Goal: Browse casually: Explore the website without a specific task or goal

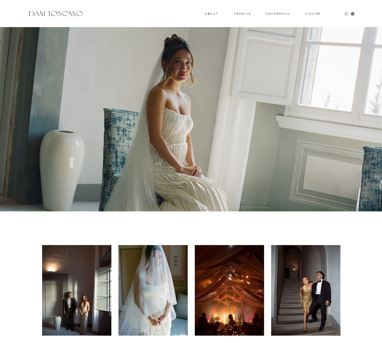
click at [249, 14] on icon at bounding box center [346, 14] width 4 height 4
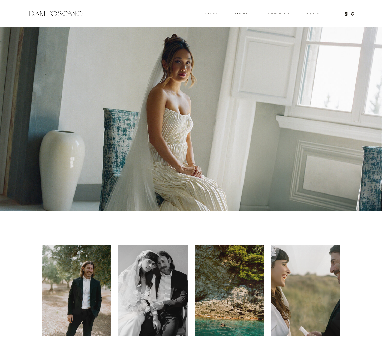
click at [212, 13] on h3 "About" at bounding box center [211, 14] width 12 height 2
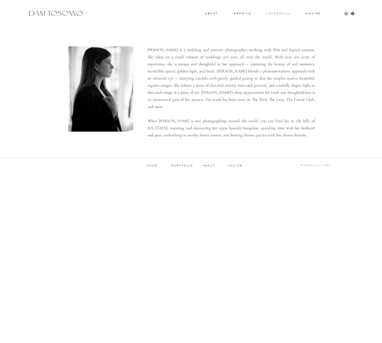
click at [270, 12] on h3 "commercial" at bounding box center [277, 13] width 24 height 2
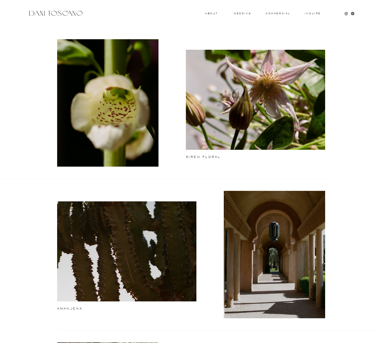
click at [211, 13] on h3 "About" at bounding box center [211, 13] width 12 height 2
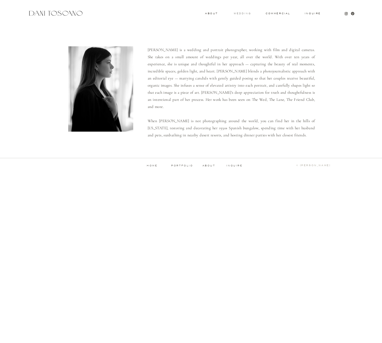
click at [245, 14] on h3 "wedding" at bounding box center [242, 13] width 17 height 2
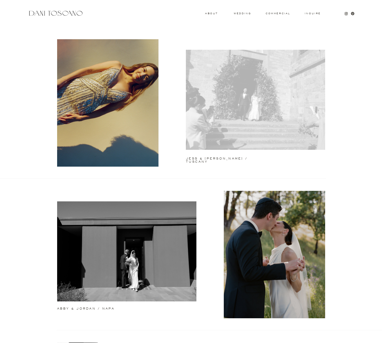
click at [275, 80] on div at bounding box center [255, 100] width 139 height 100
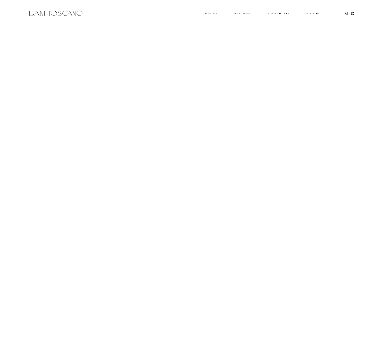
scroll to position [2727, 0]
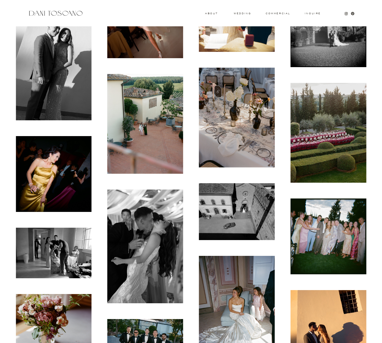
click at [344, 111] on img at bounding box center [328, 133] width 76 height 100
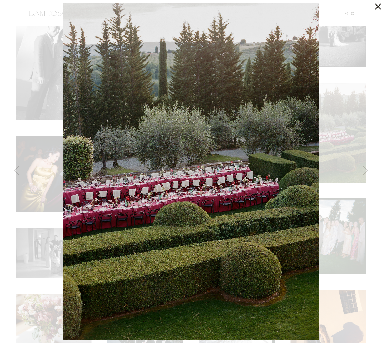
click at [378, 10] on icon at bounding box center [376, 5] width 11 height 11
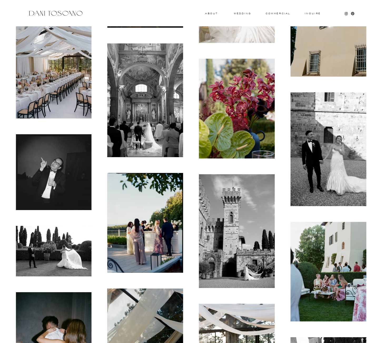
scroll to position [3183, 0]
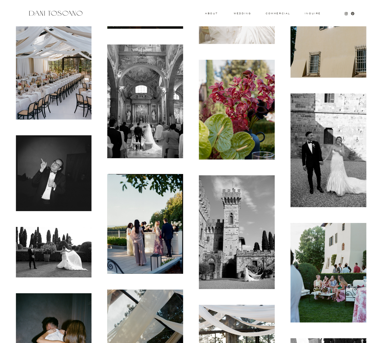
click at [17, 59] on img at bounding box center [54, 70] width 76 height 100
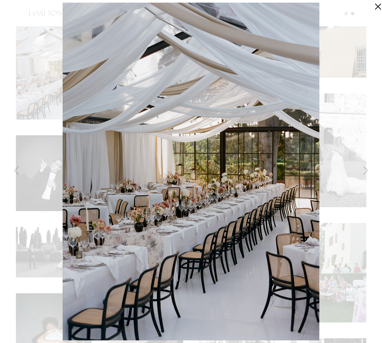
click at [378, 8] on icon at bounding box center [376, 5] width 11 height 11
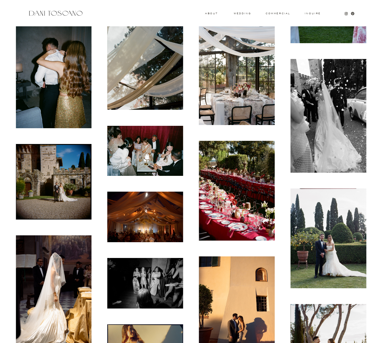
scroll to position [3463, 0]
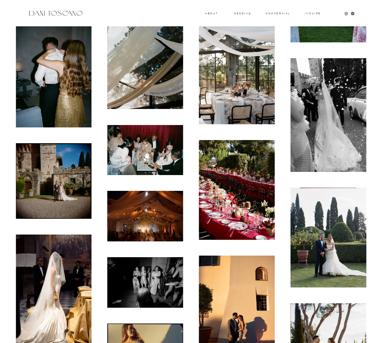
click at [247, 176] on img at bounding box center [237, 190] width 76 height 100
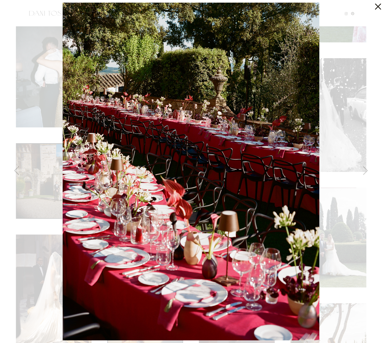
click at [377, 7] on icon at bounding box center [378, 7] width 6 height 6
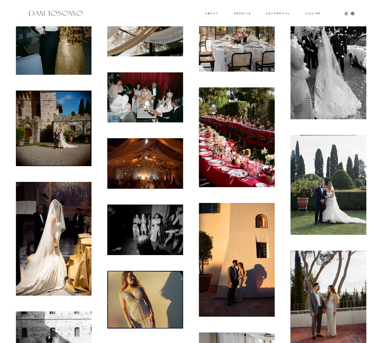
scroll to position [3569, 0]
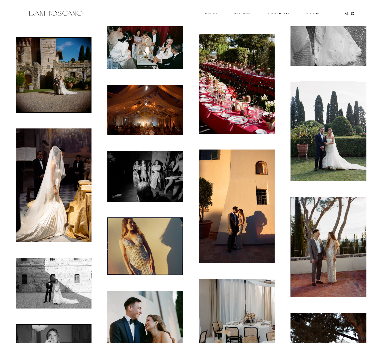
click at [333, 145] on img at bounding box center [328, 132] width 76 height 100
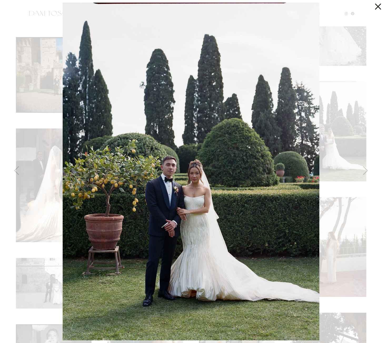
click at [332, 115] on div at bounding box center [191, 171] width 382 height 343
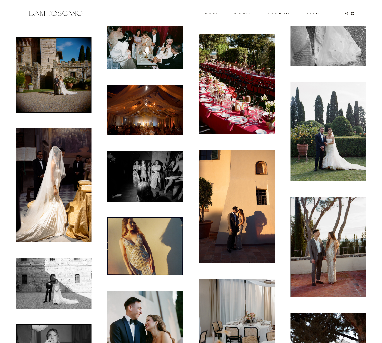
click at [323, 132] on img at bounding box center [328, 132] width 76 height 100
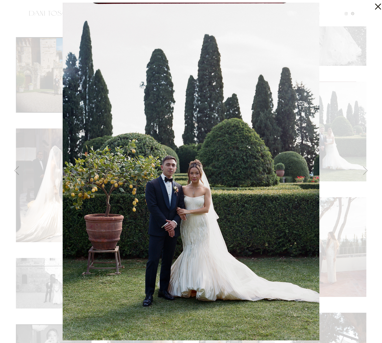
click at [331, 128] on div at bounding box center [191, 171] width 382 height 343
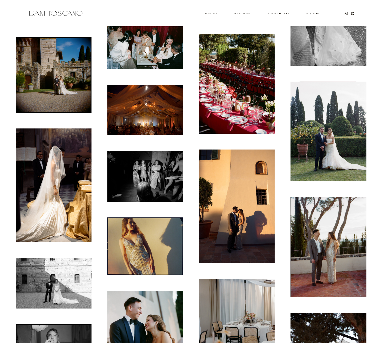
scroll to position [3624, 0]
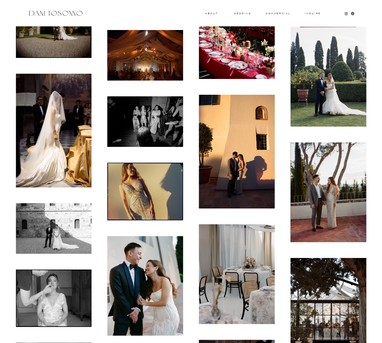
click at [331, 81] on img at bounding box center [328, 77] width 76 height 100
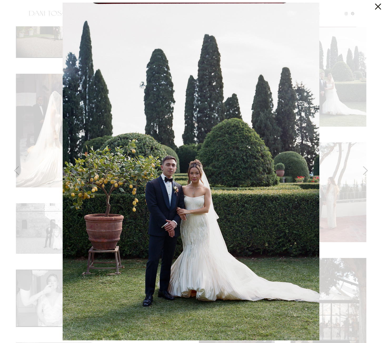
click at [350, 81] on div at bounding box center [191, 171] width 382 height 343
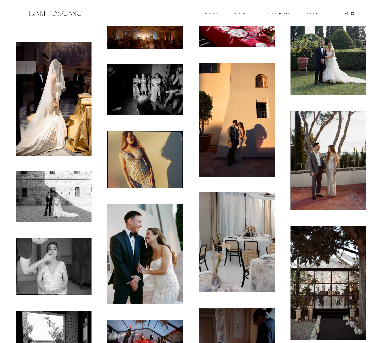
scroll to position [3656, 0]
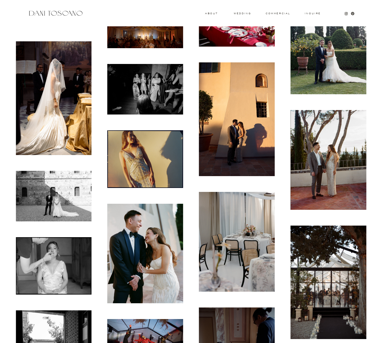
click at [337, 142] on img at bounding box center [328, 160] width 76 height 100
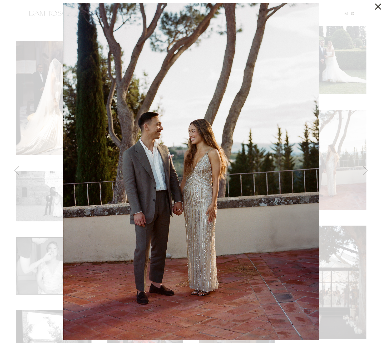
click at [365, 76] on div at bounding box center [191, 171] width 382 height 343
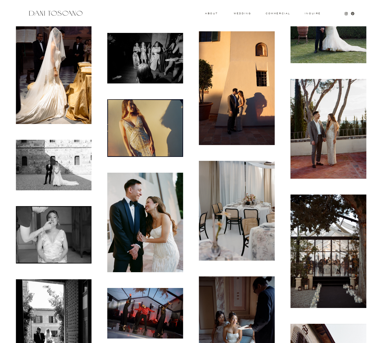
scroll to position [3708, 0]
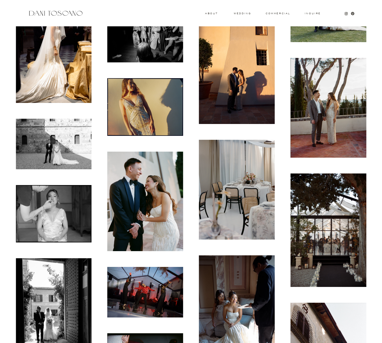
click at [150, 179] on img at bounding box center [145, 202] width 76 height 100
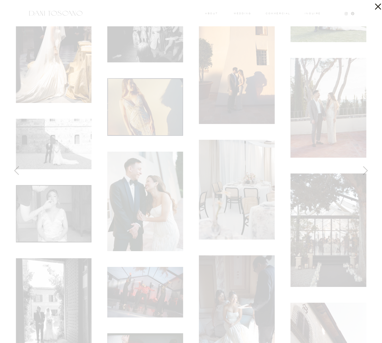
click at [157, 178] on div at bounding box center [191, 171] width 382 height 343
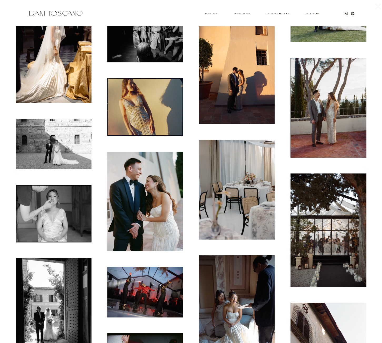
click at [151, 189] on img at bounding box center [145, 202] width 76 height 100
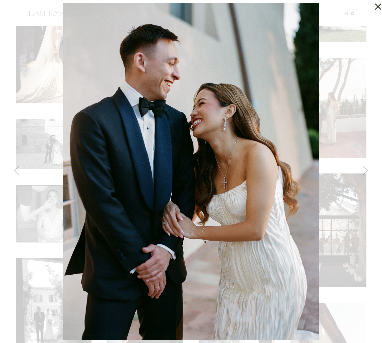
click at [379, 7] on icon at bounding box center [378, 7] width 6 height 6
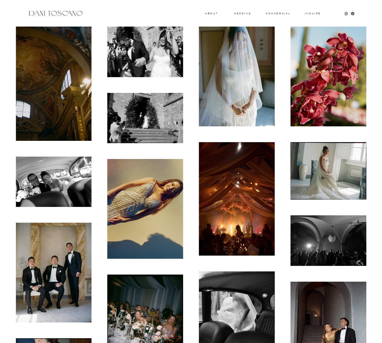
scroll to position [0, 0]
